Goal: Task Accomplishment & Management: Manage account settings

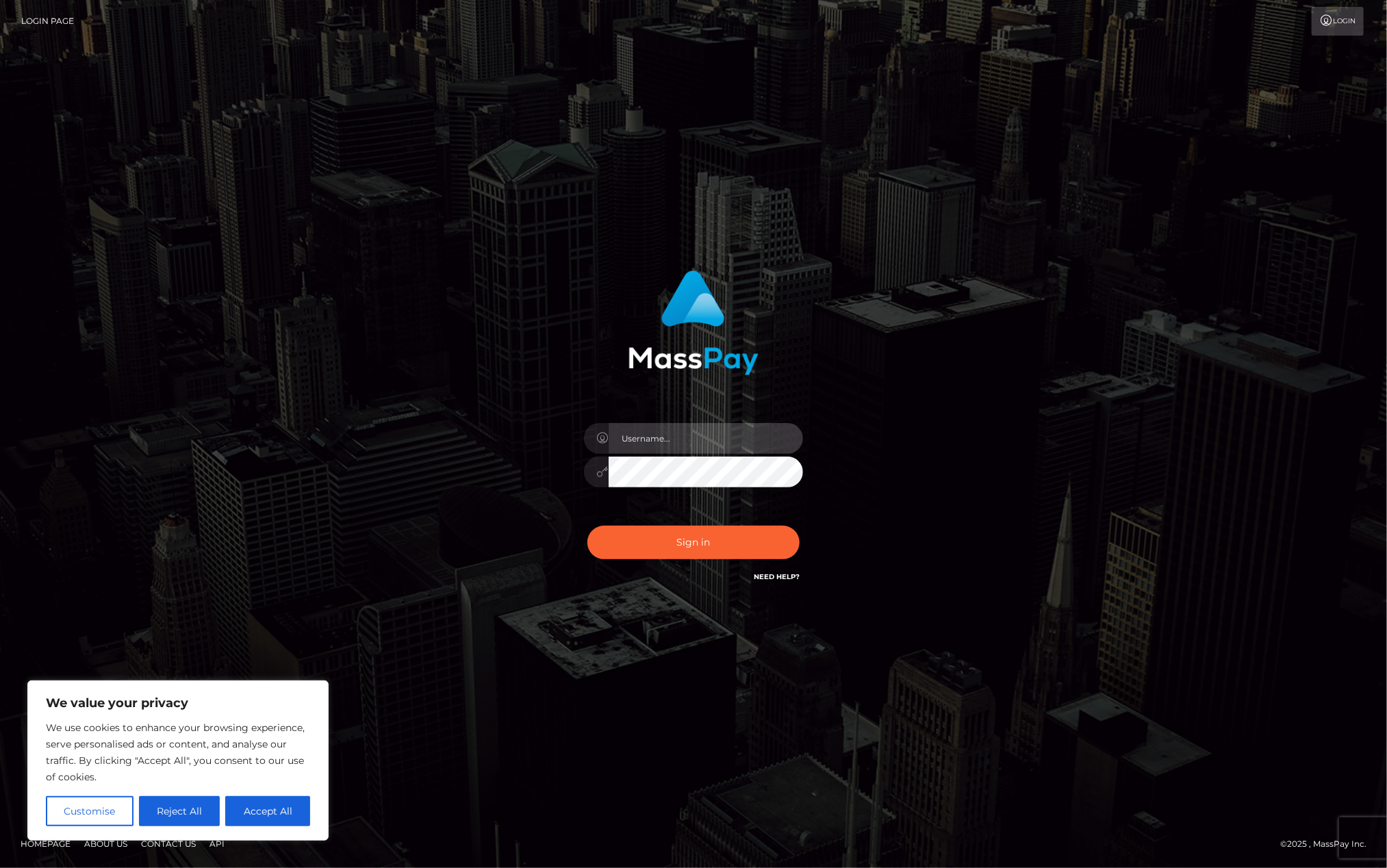
click at [667, 436] on input "text" at bounding box center [706, 438] width 195 height 30
type input "[EMAIL_ADDRESS][DOMAIN_NAME]"
drag, startPoint x: 714, startPoint y: 536, endPoint x: 670, endPoint y: 569, distance: 55.0
click at [713, 536] on button "Sign in" at bounding box center [694, 542] width 213 height 33
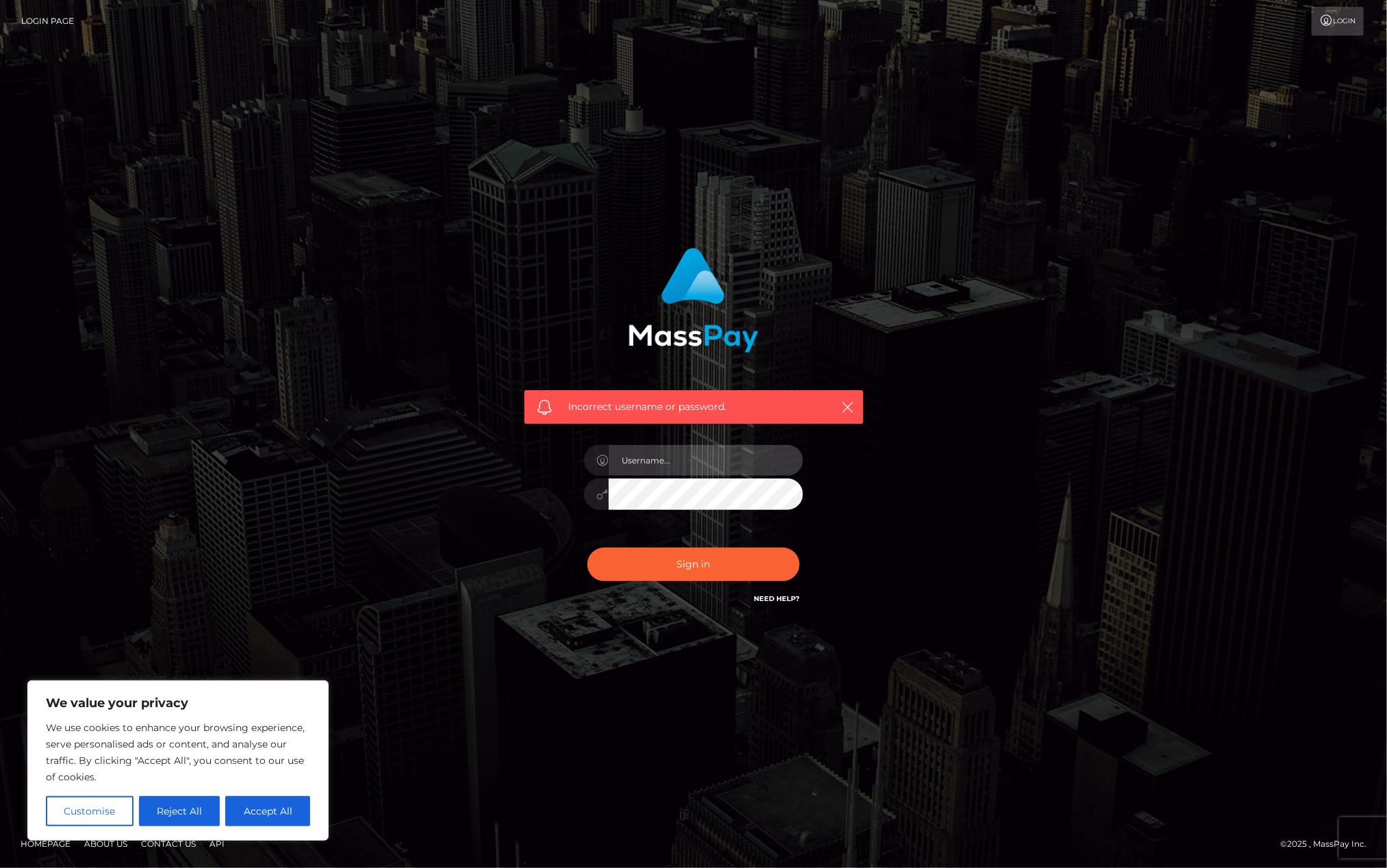
click at [676, 459] on input "text" at bounding box center [706, 460] width 195 height 30
type input "lihangyu1112@gmail.com"
click at [713, 560] on button "Sign in" at bounding box center [694, 564] width 213 height 33
click at [659, 468] on input "text" at bounding box center [706, 460] width 195 height 30
type input "[EMAIL_ADDRESS][DOMAIN_NAME]"
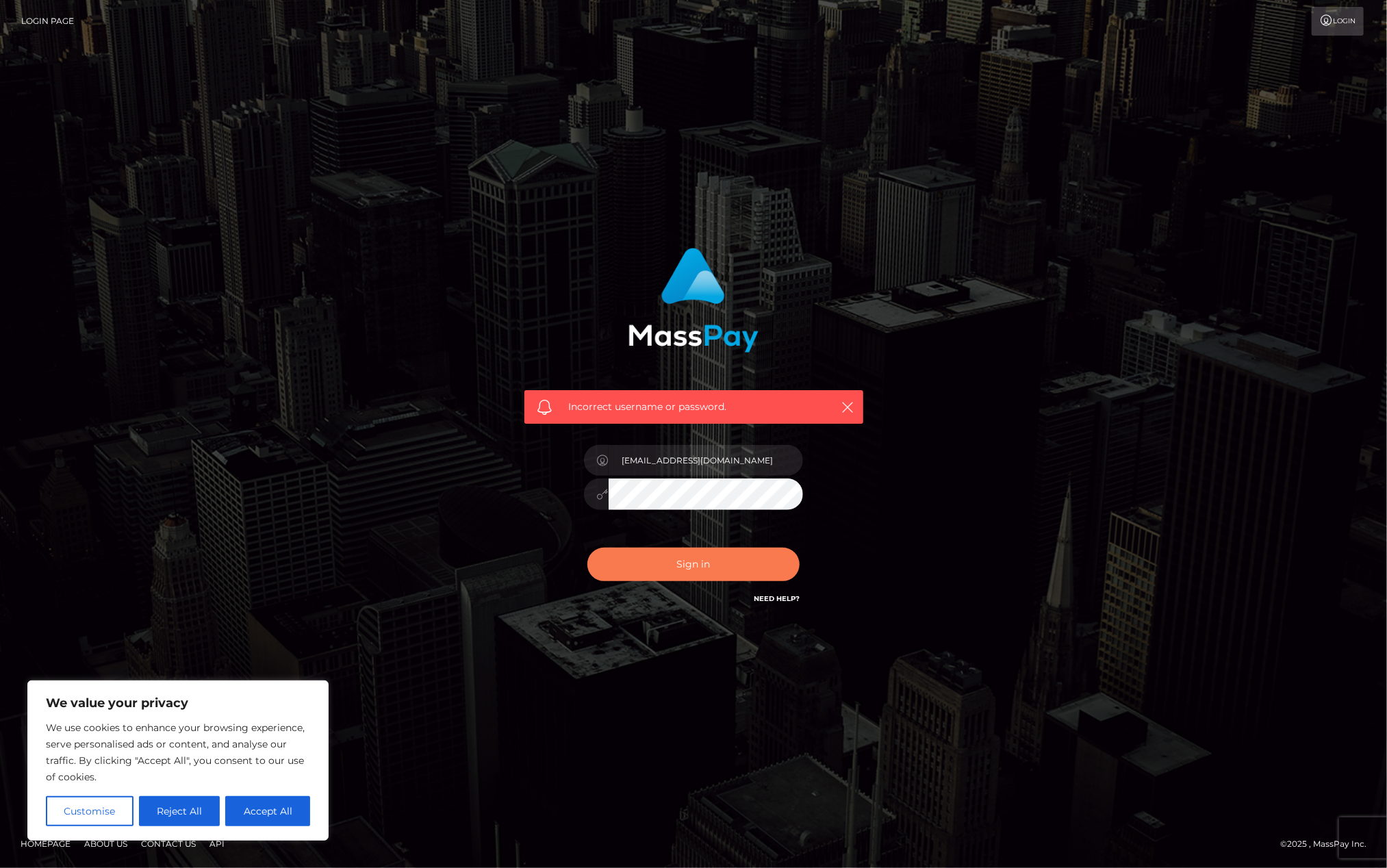
click at [717, 561] on button "Sign in" at bounding box center [694, 564] width 213 height 33
click at [270, 812] on button "Accept All" at bounding box center [267, 812] width 85 height 30
checkbox input "true"
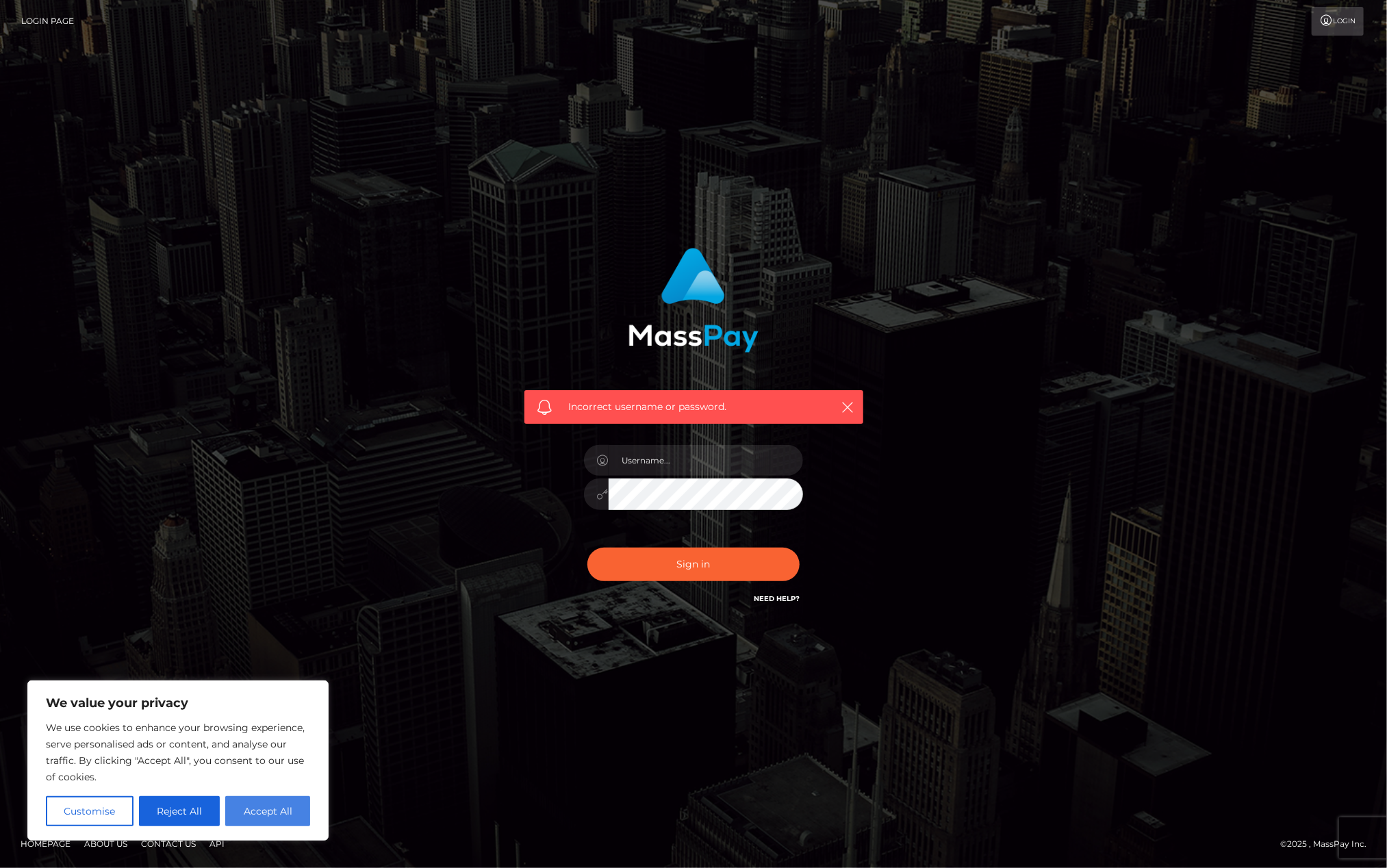
checkbox input "true"
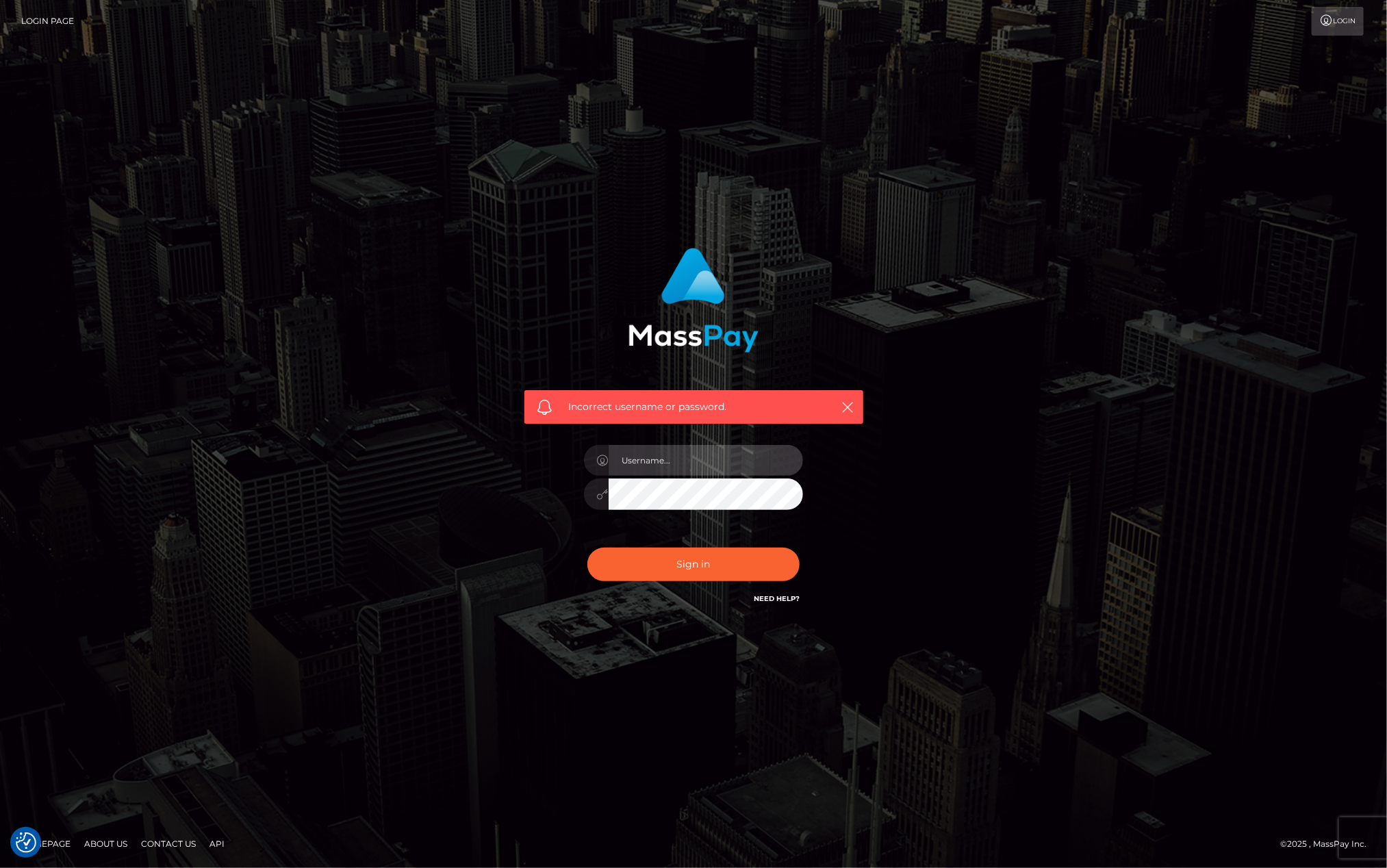
drag, startPoint x: 723, startPoint y: 461, endPoint x: 733, endPoint y: 461, distance: 10.0
click at [723, 461] on input "text" at bounding box center [706, 460] width 195 height 30
click at [651, 467] on input "text" at bounding box center [706, 460] width 195 height 30
type input "lihangyu1112@gmail.com"
drag, startPoint x: 462, startPoint y: 345, endPoint x: 652, endPoint y: 299, distance: 195.5
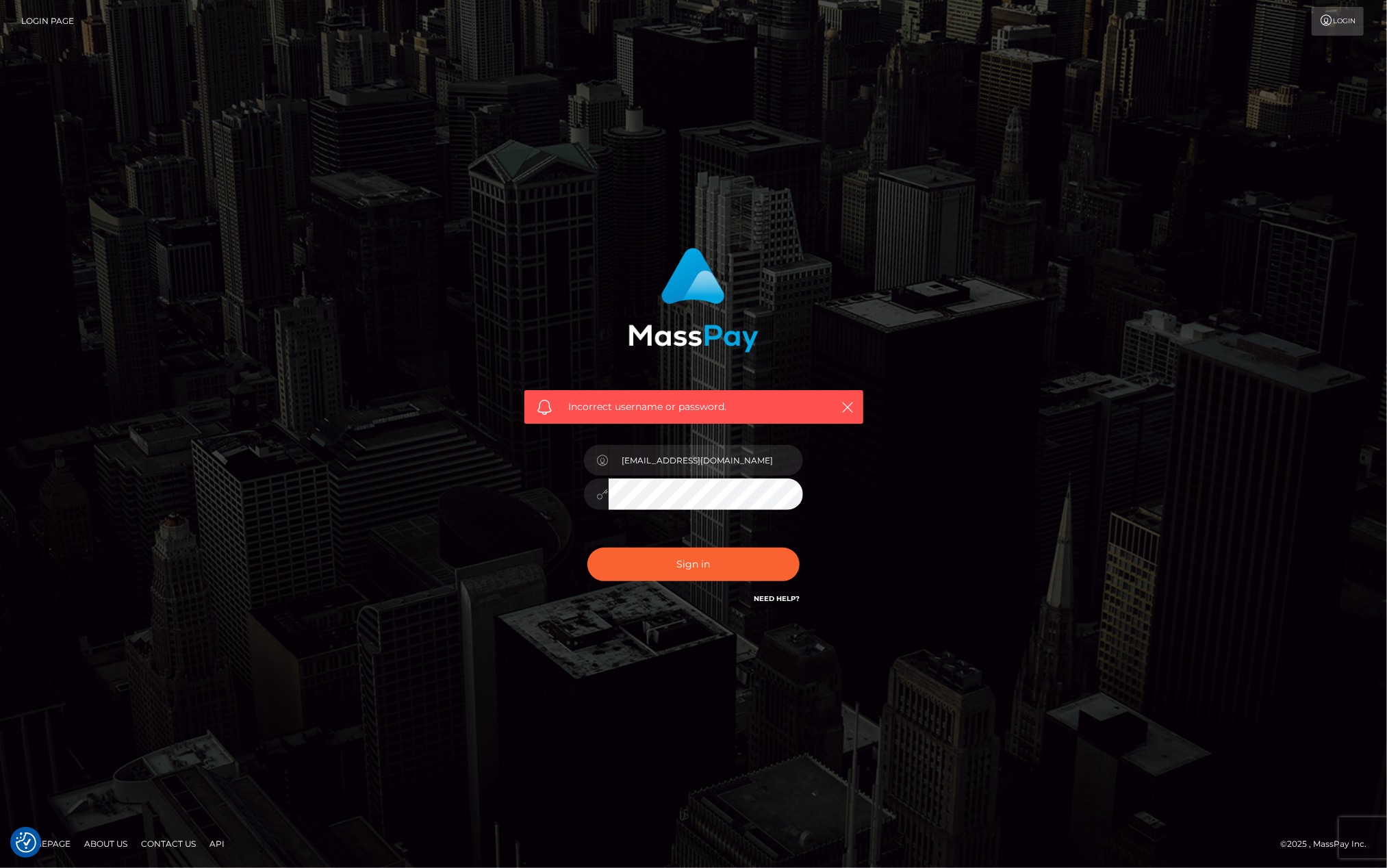
click at [464, 344] on div "Incorrect username or password. lihangyu1112@gmail.com" at bounding box center [694, 434] width 781 height 394
click at [716, 327] on img at bounding box center [694, 299] width 130 height 105
click at [1355, 19] on link "Login" at bounding box center [1338, 22] width 52 height 29
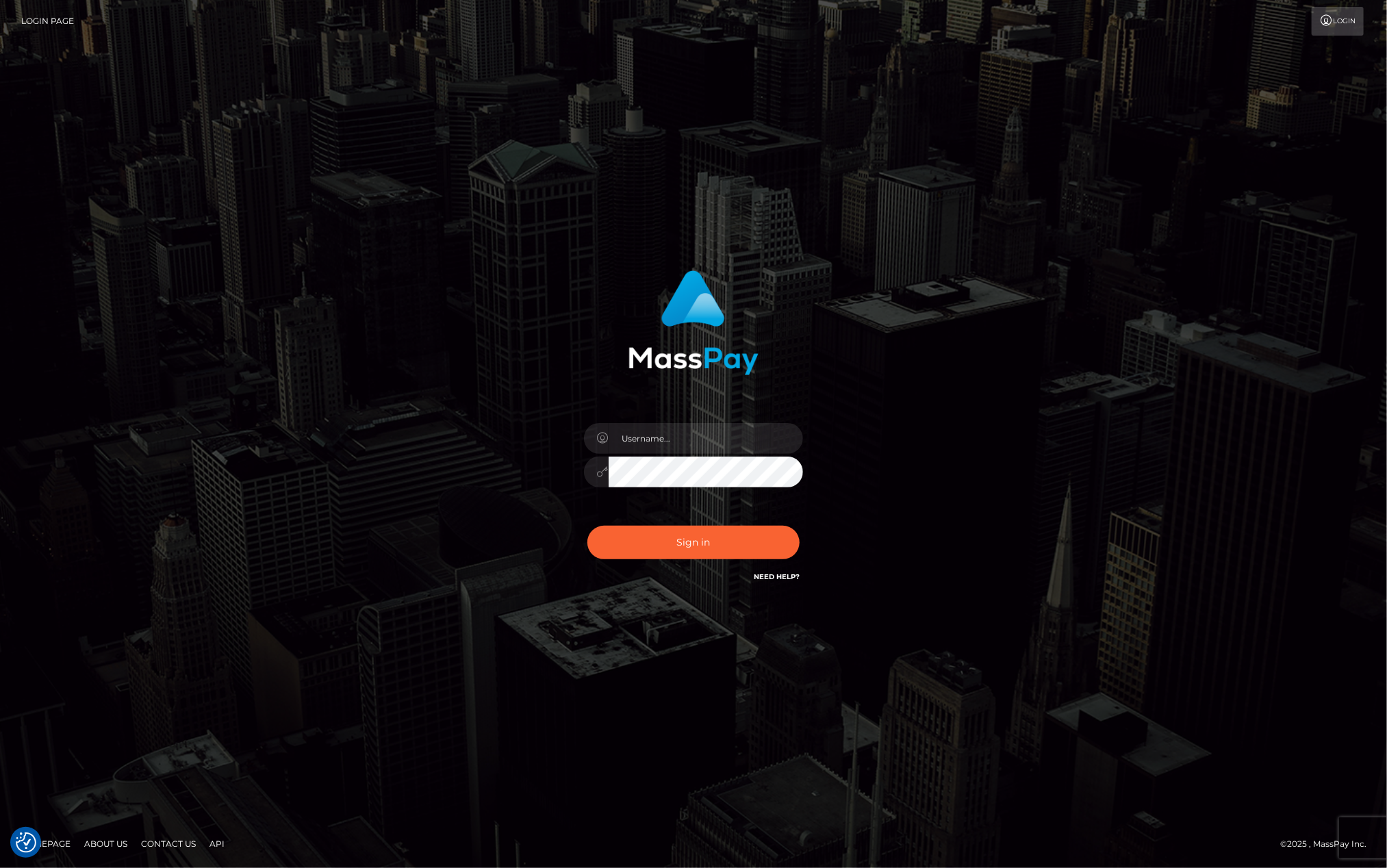
click at [638, 454] on div at bounding box center [694, 464] width 240 height 105
click at [641, 445] on input "text" at bounding box center [706, 438] width 195 height 30
type input "lihangyu1112@gmail.com"
click at [703, 546] on button "Sign in" at bounding box center [694, 542] width 213 height 33
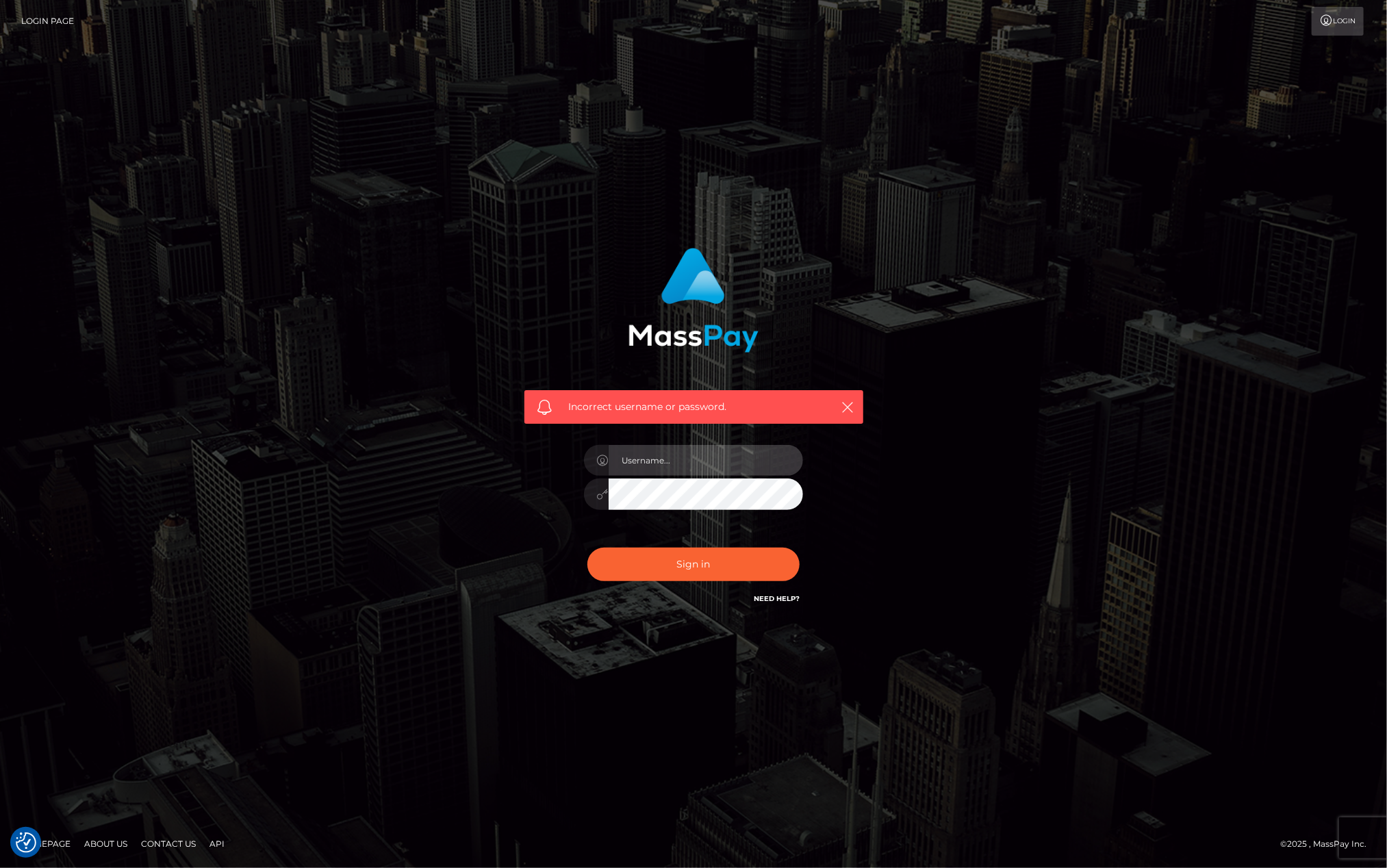
click at [668, 454] on input "text" at bounding box center [706, 460] width 195 height 30
click at [34, 16] on link "Login Page" at bounding box center [48, 22] width 53 height 29
